Goal: Use online tool/utility: Use online tool/utility

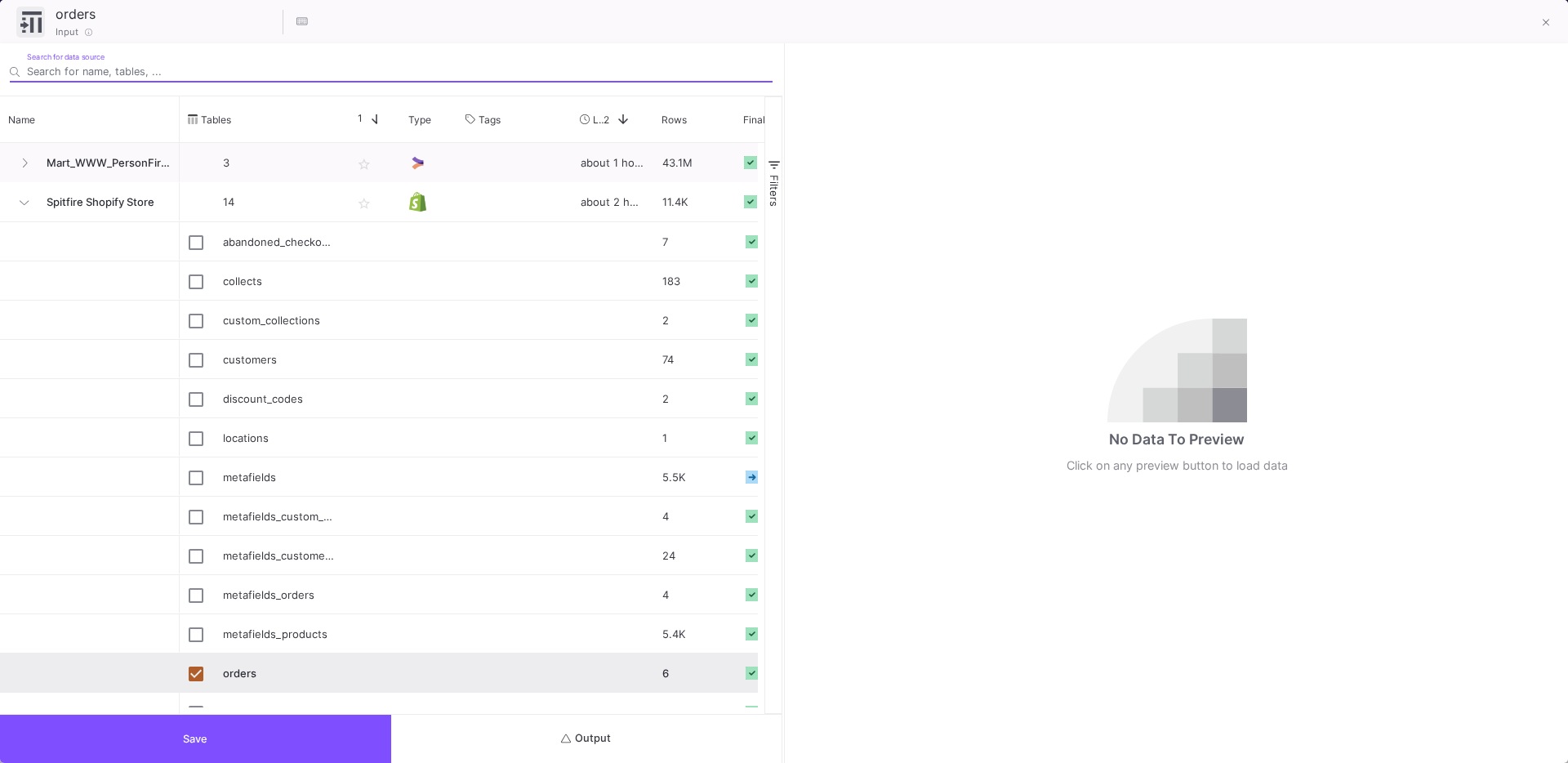
click at [549, 747] on button "Output" at bounding box center [587, 738] width 391 height 48
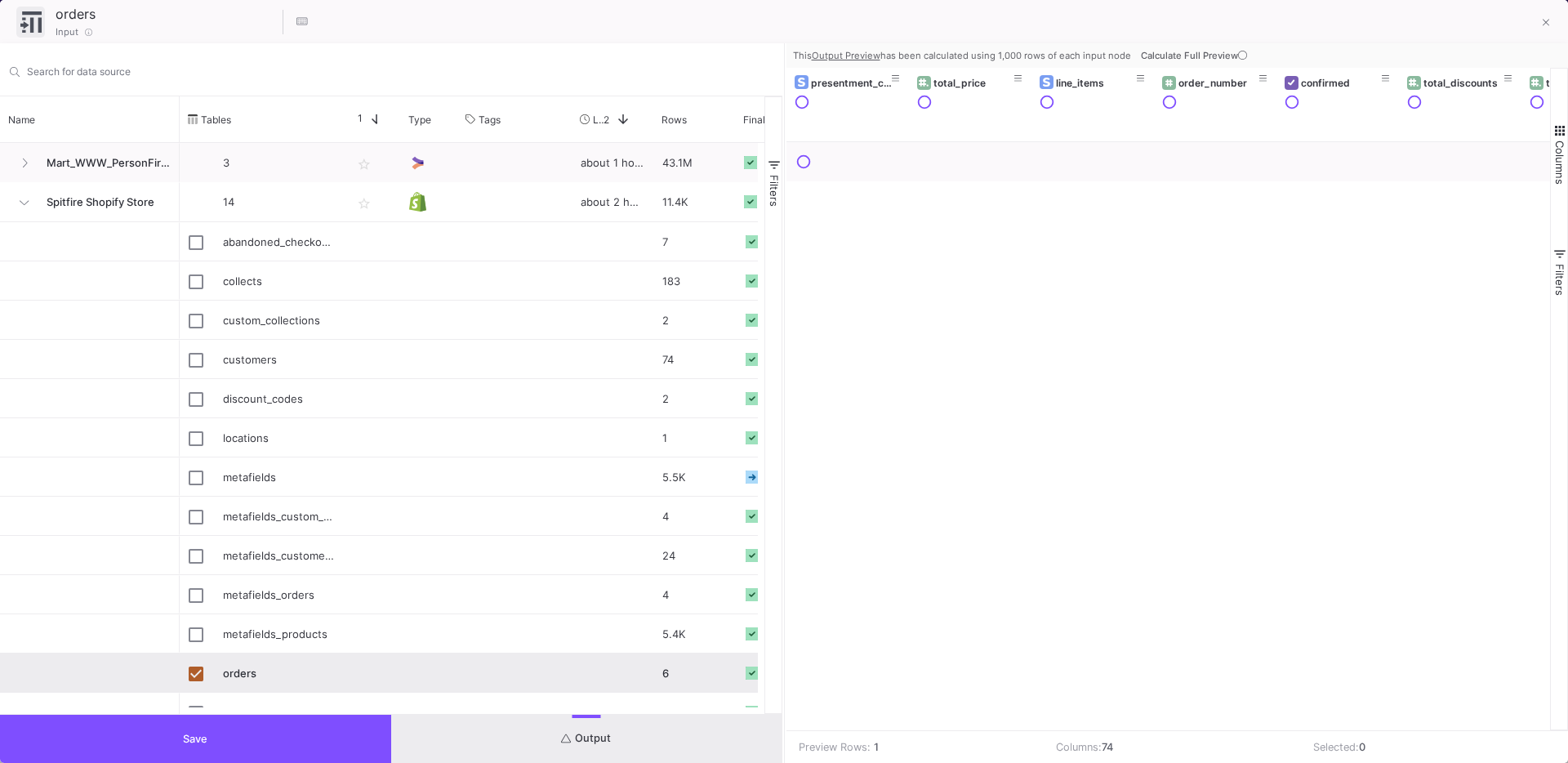
click at [1207, 50] on span "Calculate Full Preview" at bounding box center [1195, 56] width 109 height 12
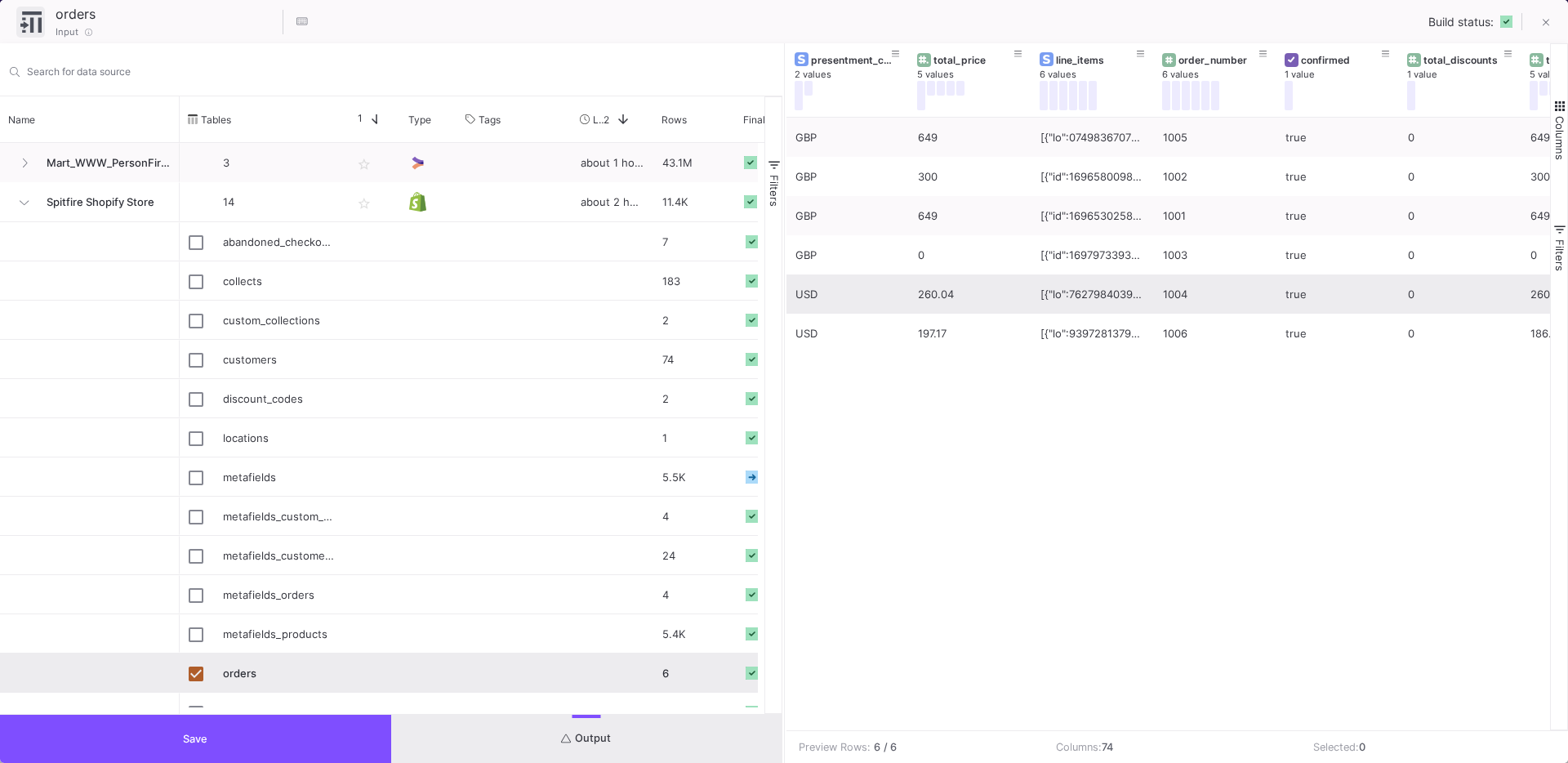
click at [326, 742] on button "Save" at bounding box center [196, 738] width 391 height 48
